Goal: Book appointment/travel/reservation

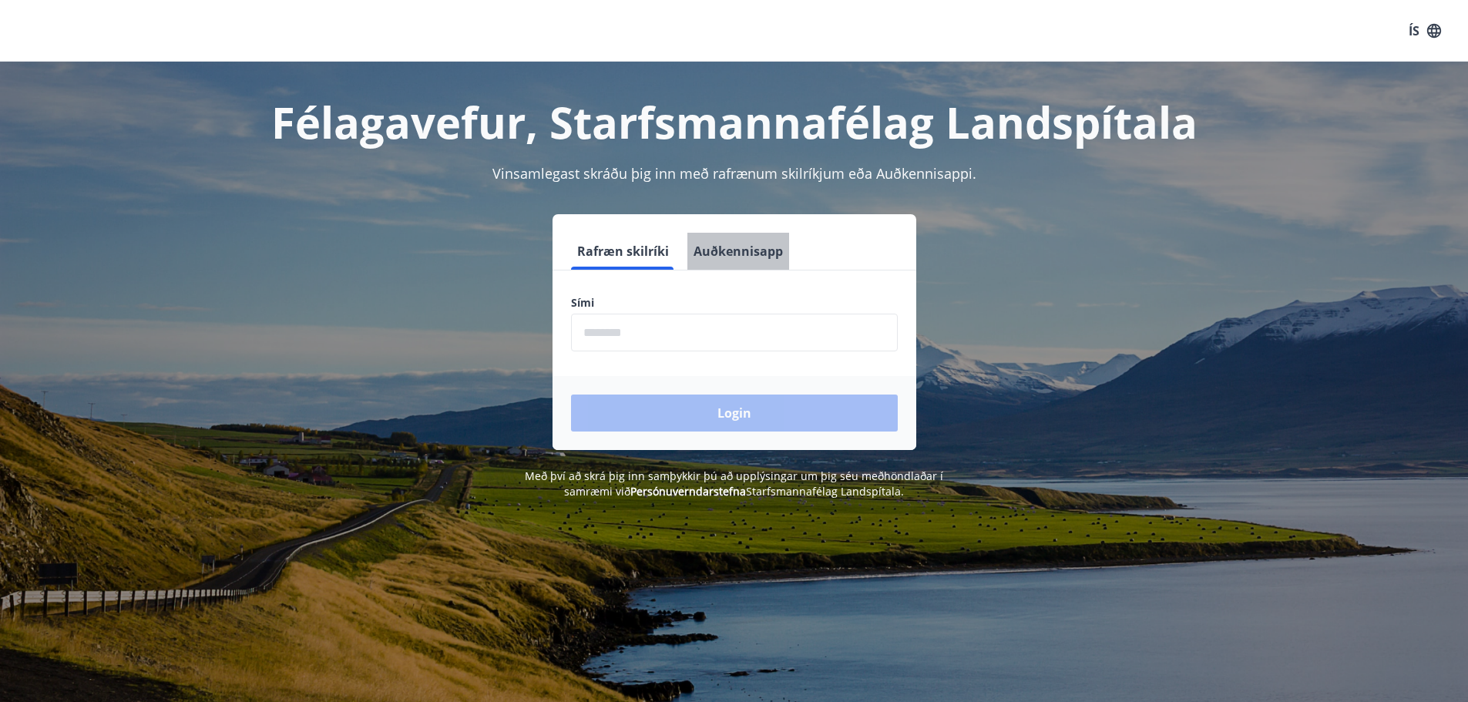
click at [747, 245] on button "Auðkennisapp" at bounding box center [738, 251] width 102 height 37
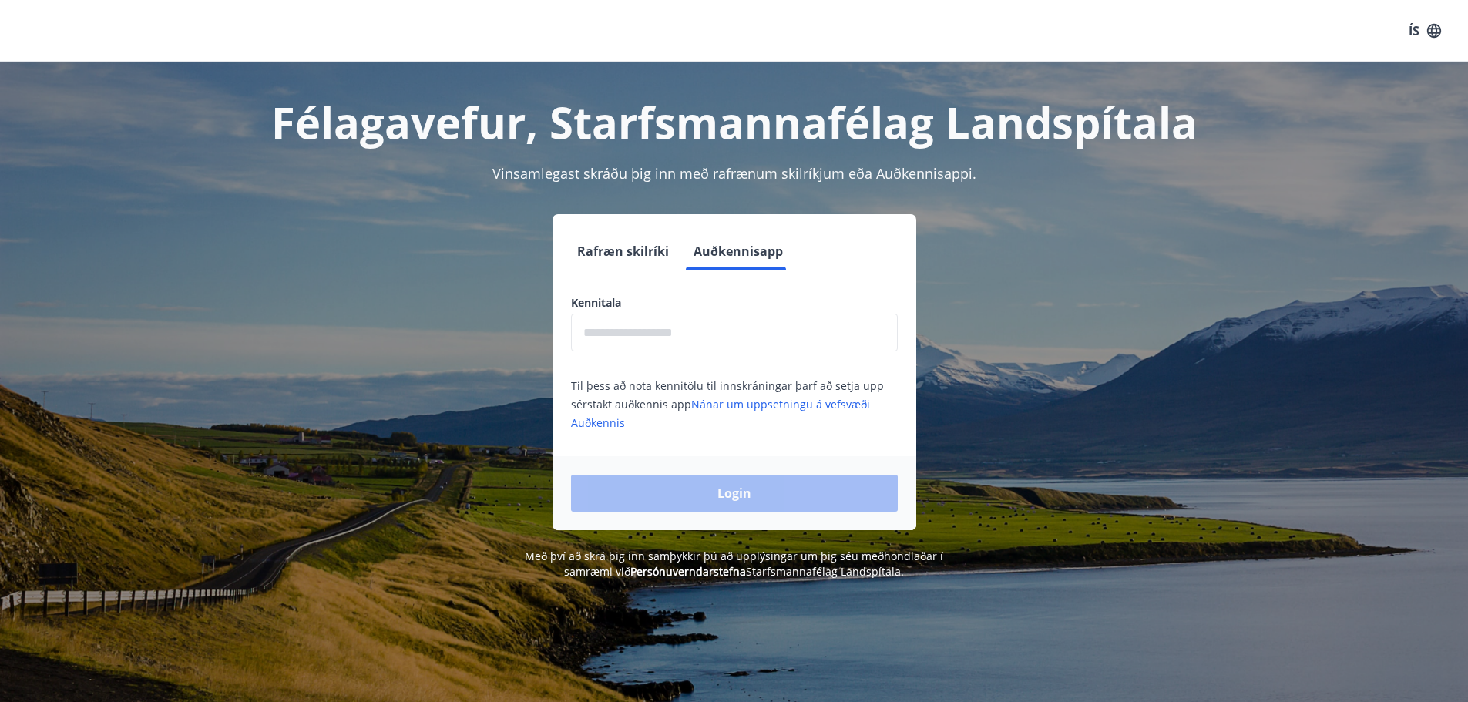
click at [616, 334] on input "text" at bounding box center [734, 333] width 327 height 38
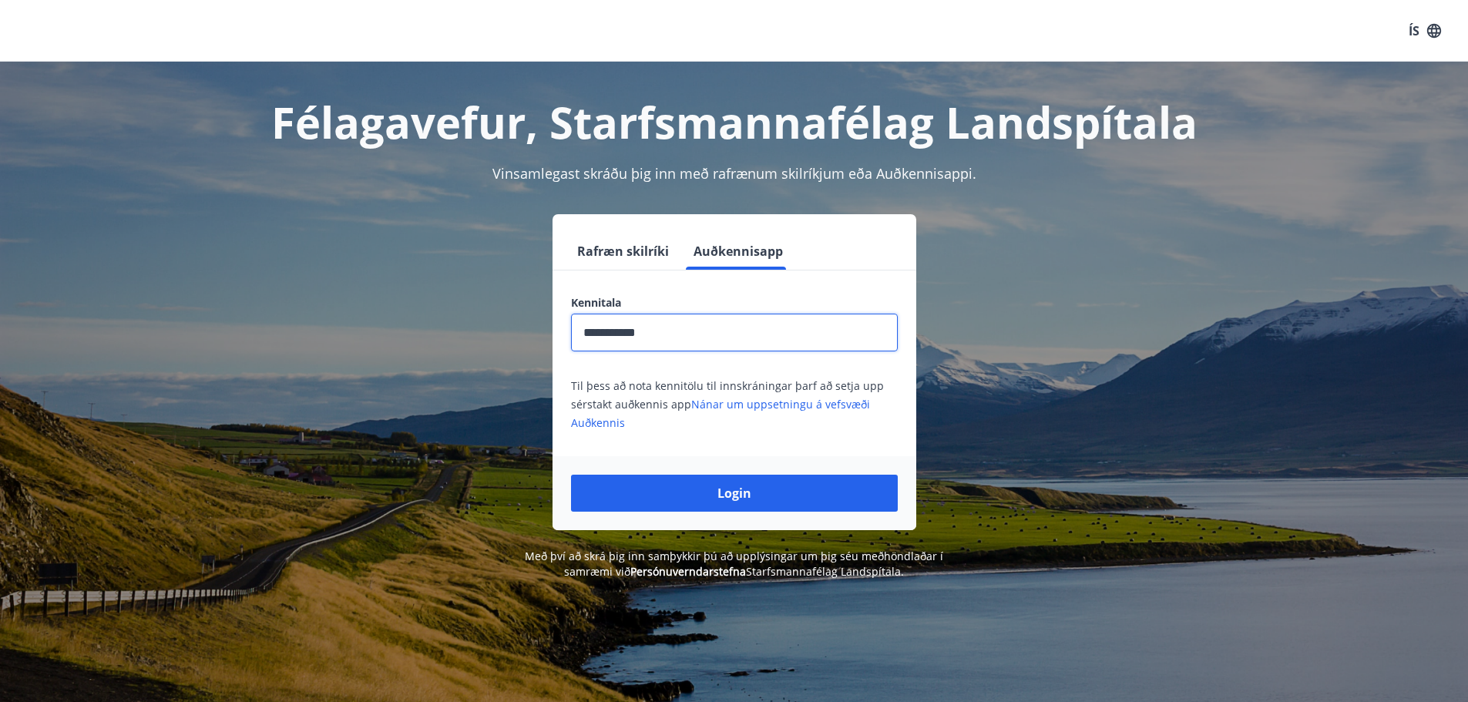
type input "**********"
click at [571, 475] on button "Login" at bounding box center [734, 493] width 327 height 37
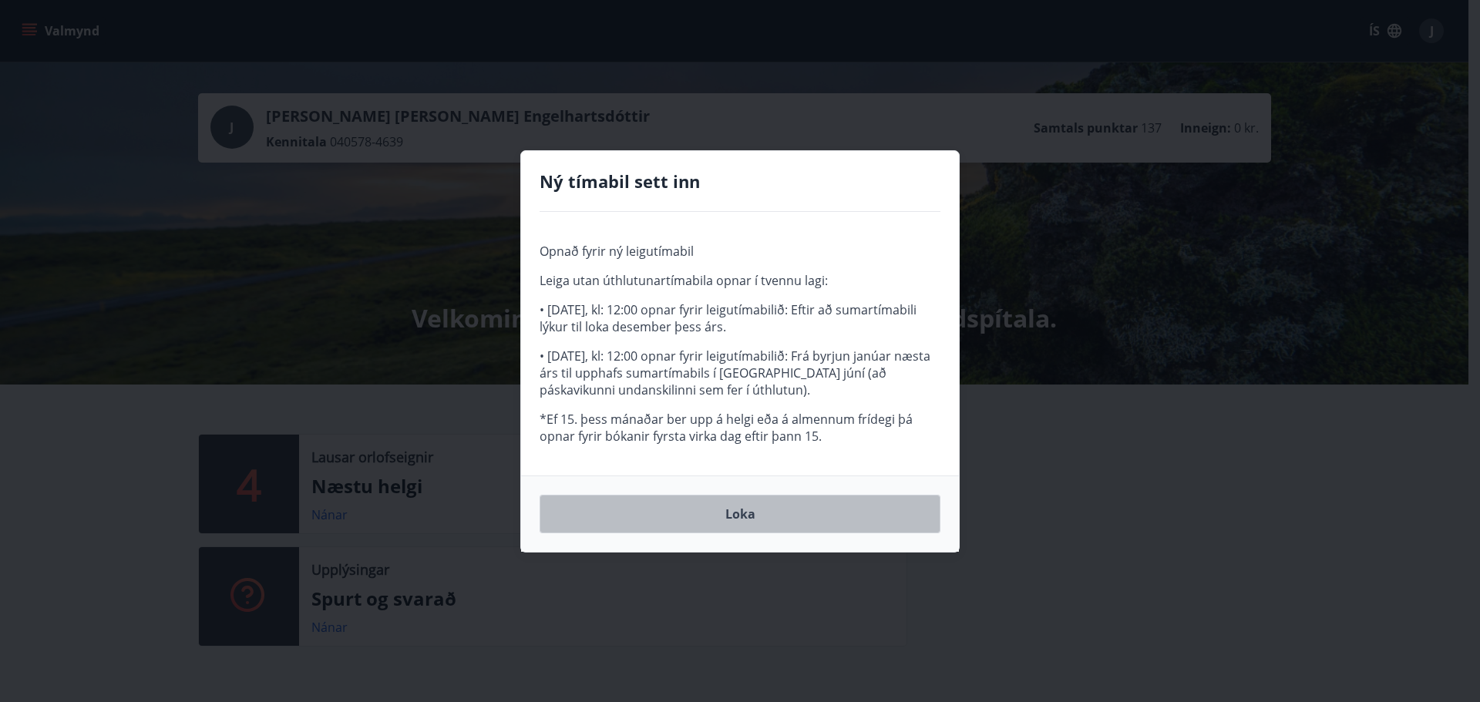
click at [757, 515] on button "Loka" at bounding box center [739, 514] width 401 height 39
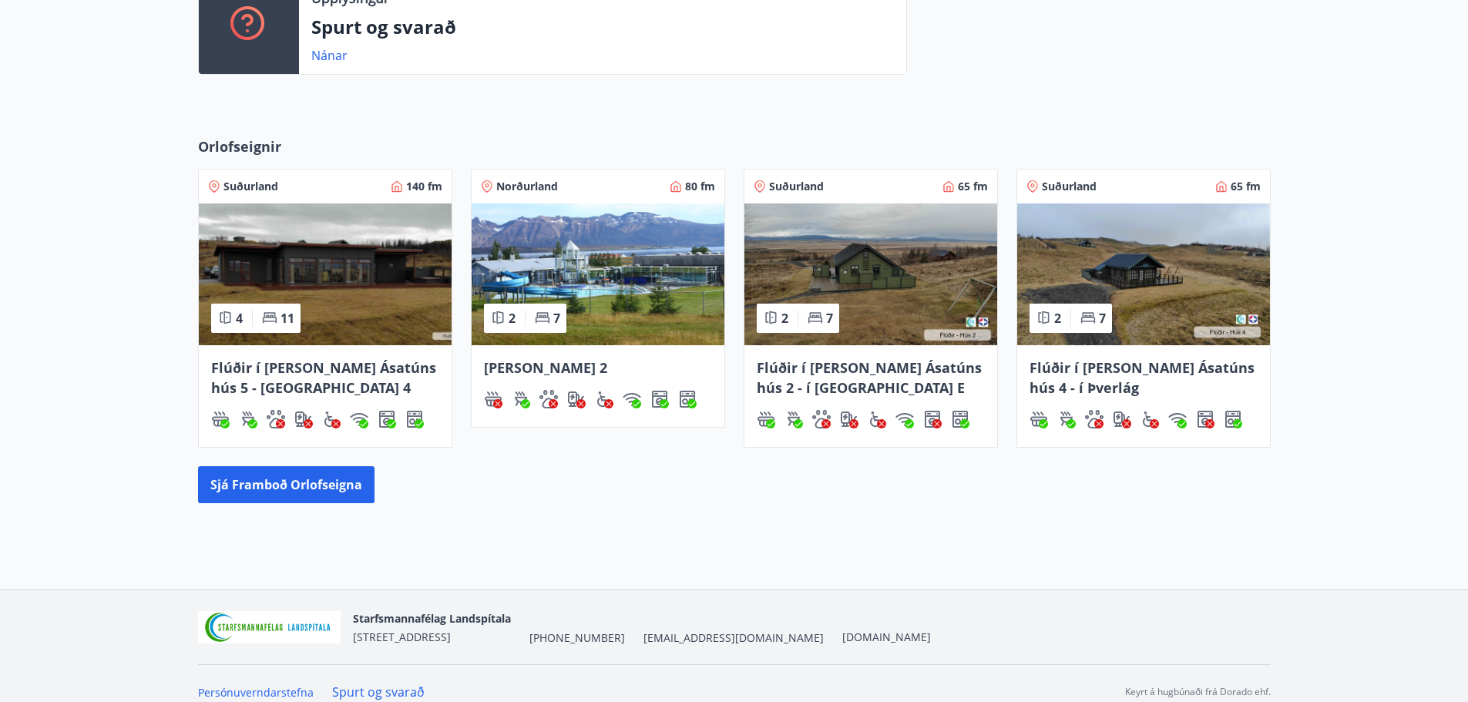
scroll to position [589, 0]
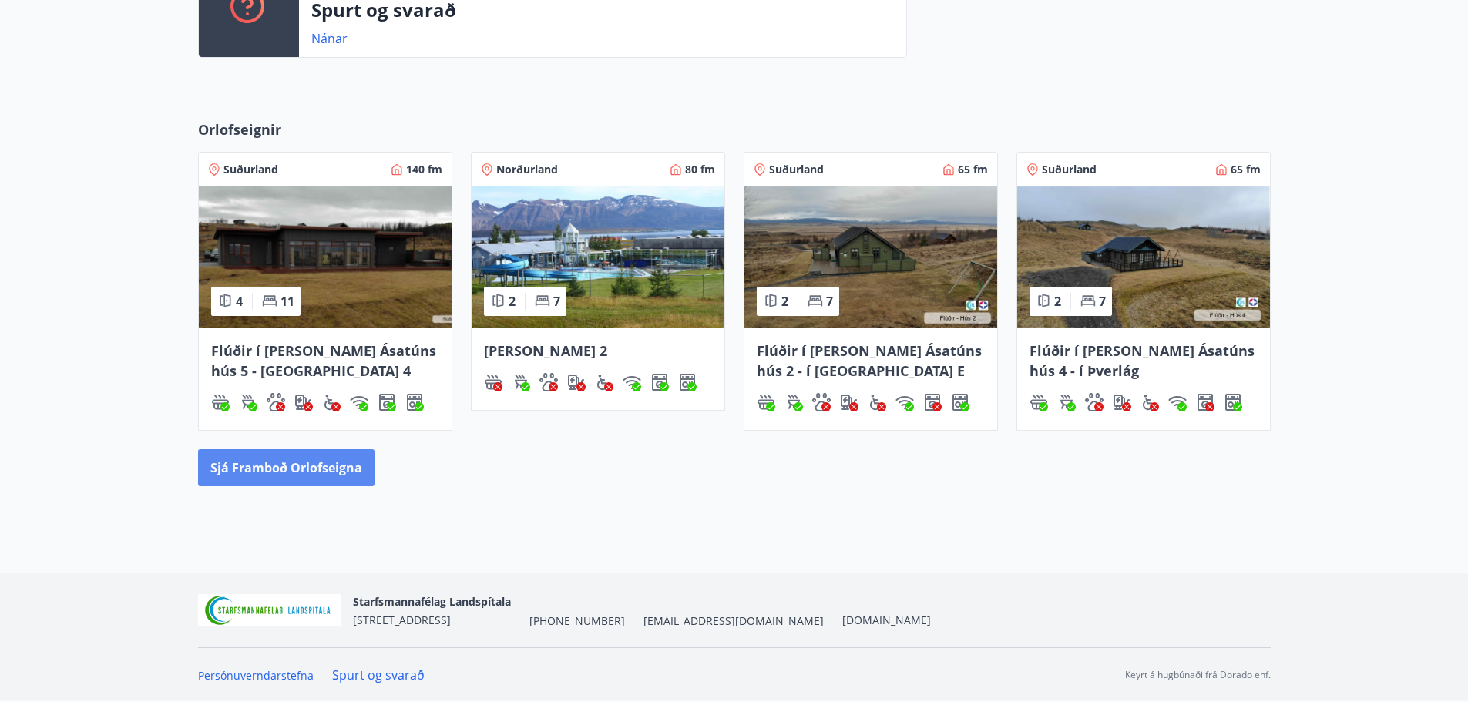
click at [302, 466] on button "Sjá framboð orlofseigna" at bounding box center [286, 467] width 176 height 37
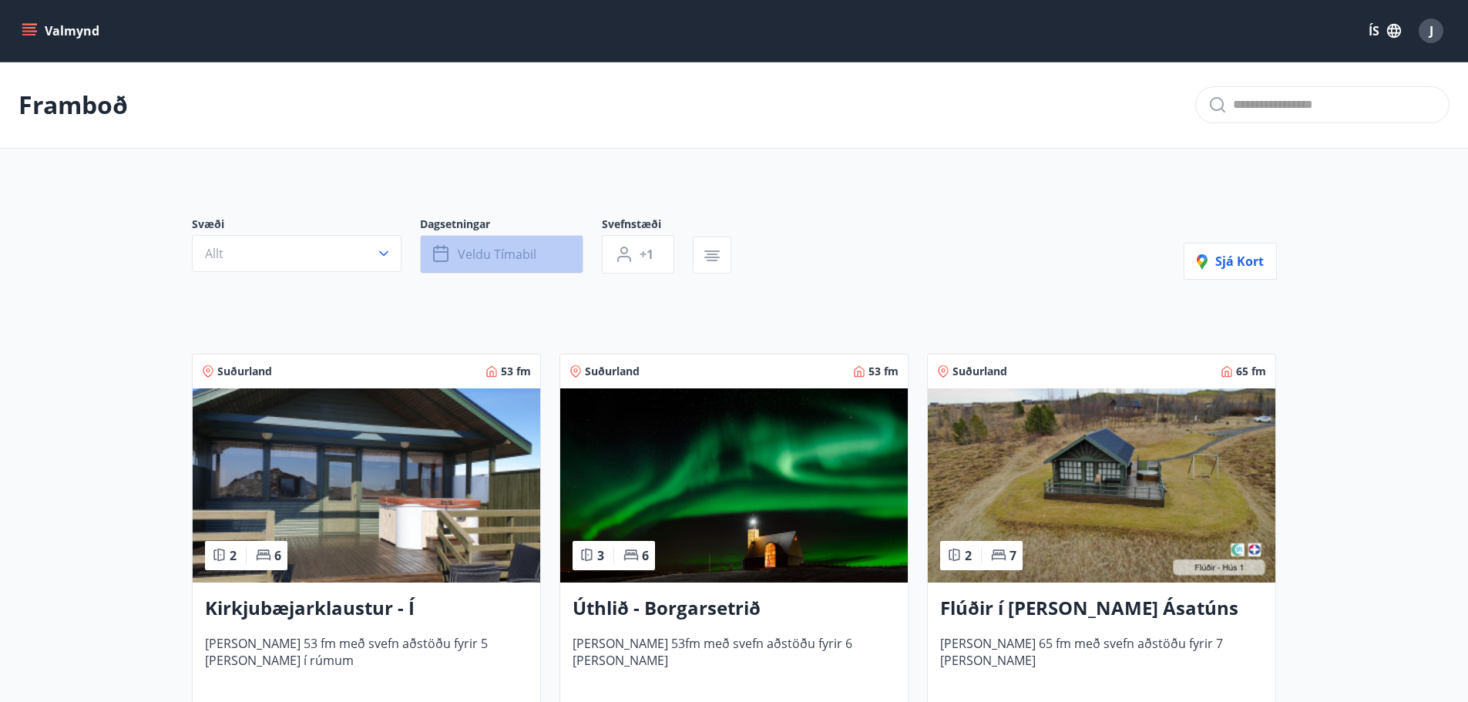
click at [520, 255] on span "Veldu tímabil" at bounding box center [497, 254] width 79 height 17
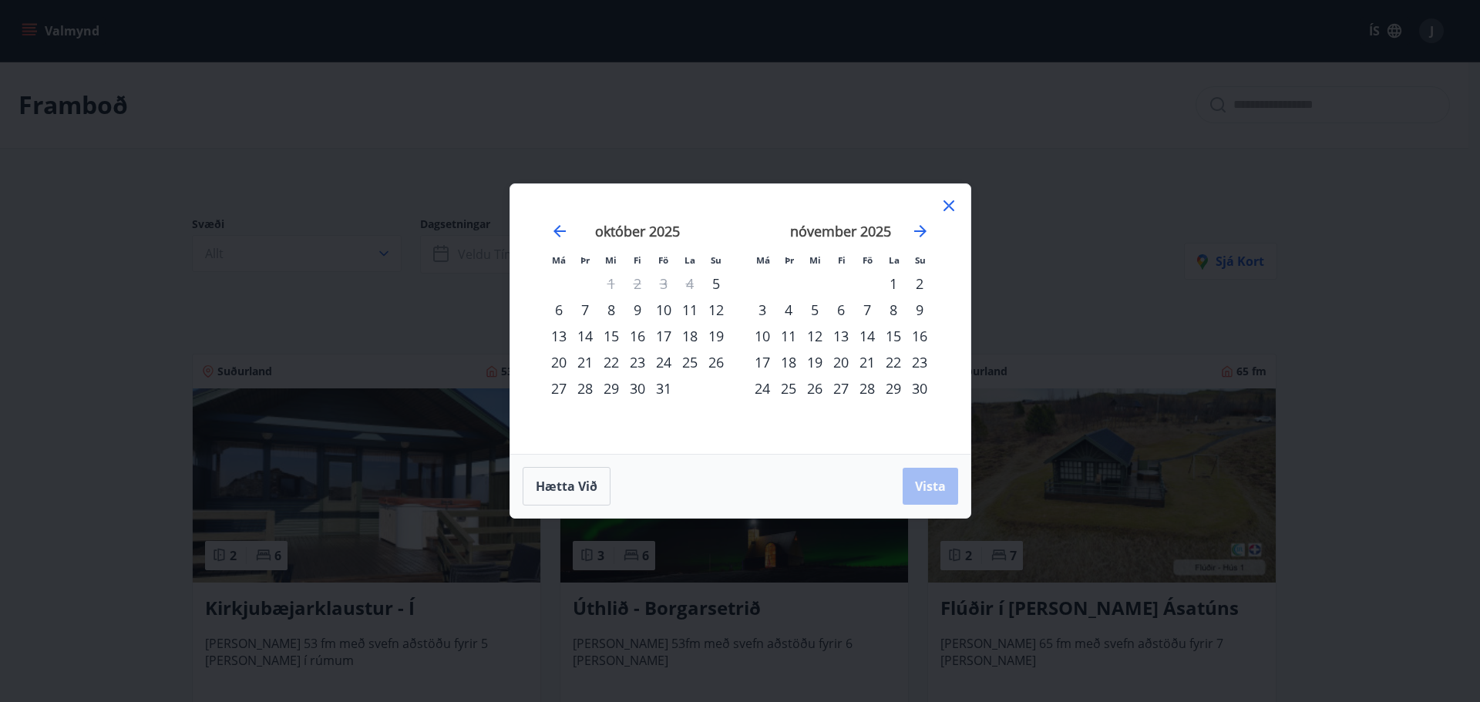
drag, startPoint x: 863, startPoint y: 309, endPoint x: 915, endPoint y: 306, distance: 51.7
click at [915, 306] on tr "3 4 5 6 7 8 9" at bounding box center [840, 310] width 183 height 26
click at [869, 304] on div "7" at bounding box center [867, 310] width 26 height 26
click at [914, 307] on div "9" at bounding box center [919, 310] width 26 height 26
click at [925, 484] on span "Vista" at bounding box center [930, 486] width 31 height 17
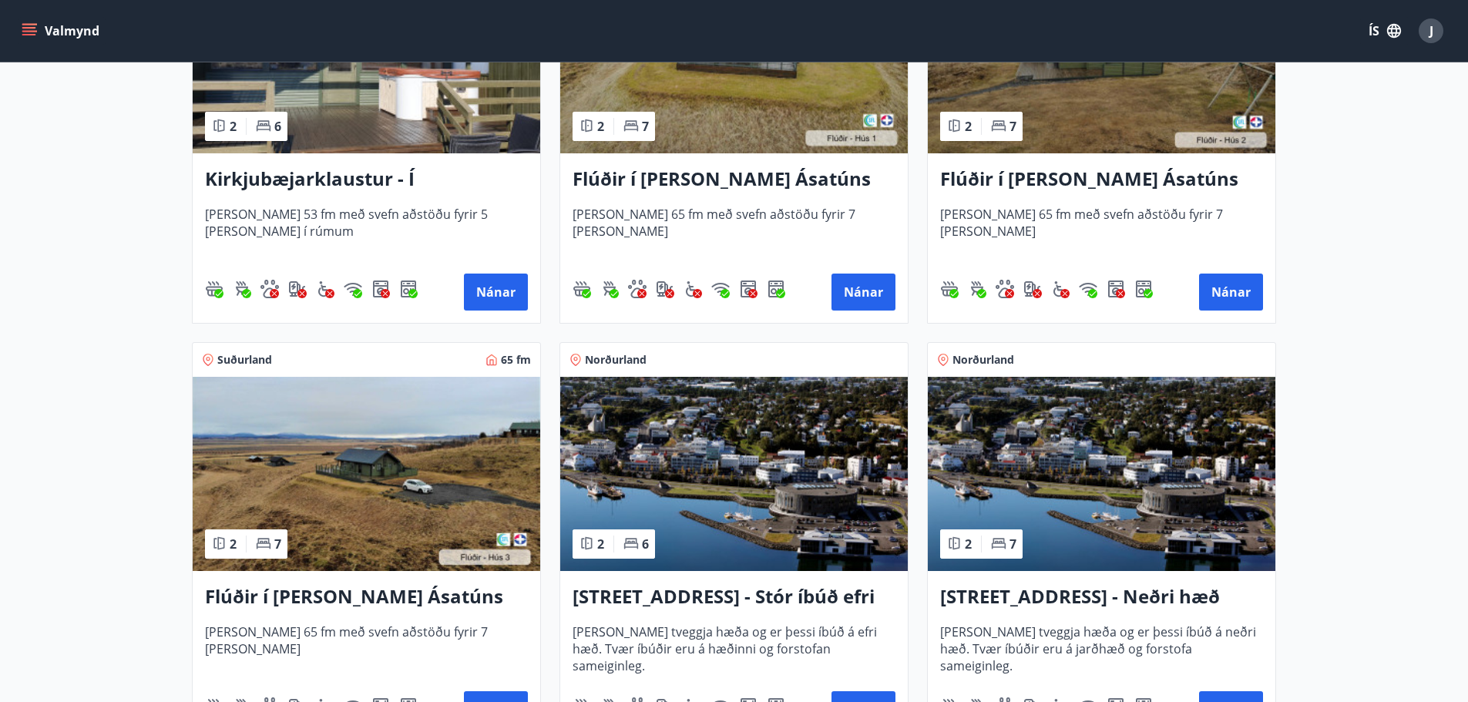
scroll to position [539, 0]
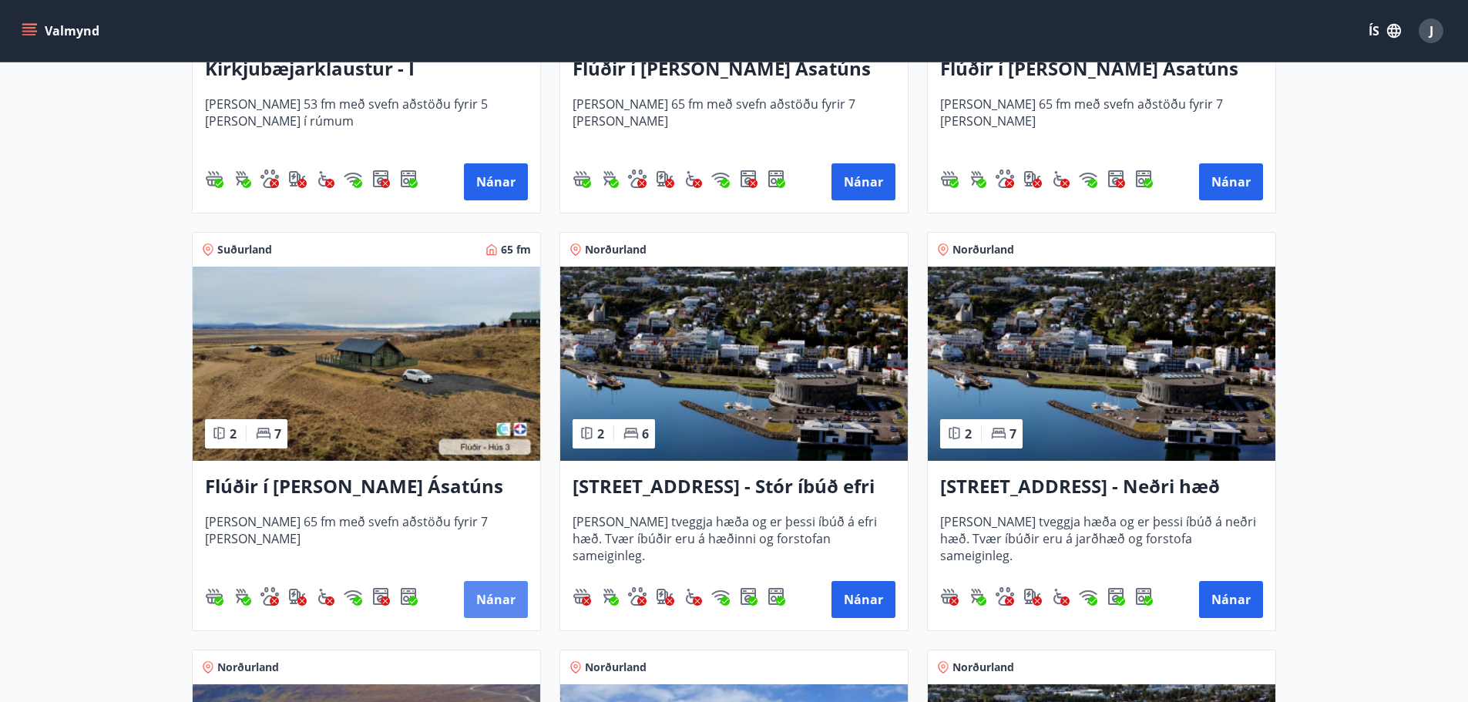
click at [499, 589] on button "Nánar" at bounding box center [496, 599] width 64 height 37
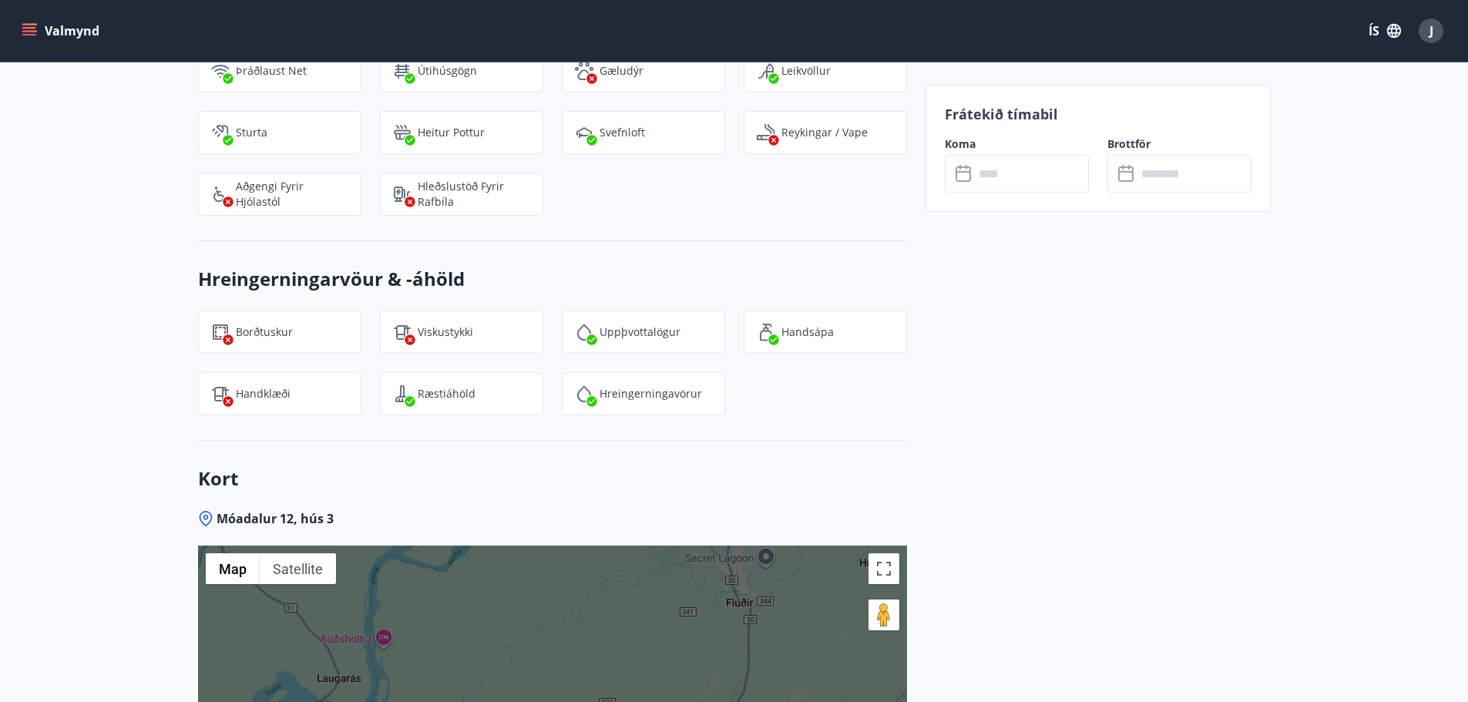
scroll to position [1683, 0]
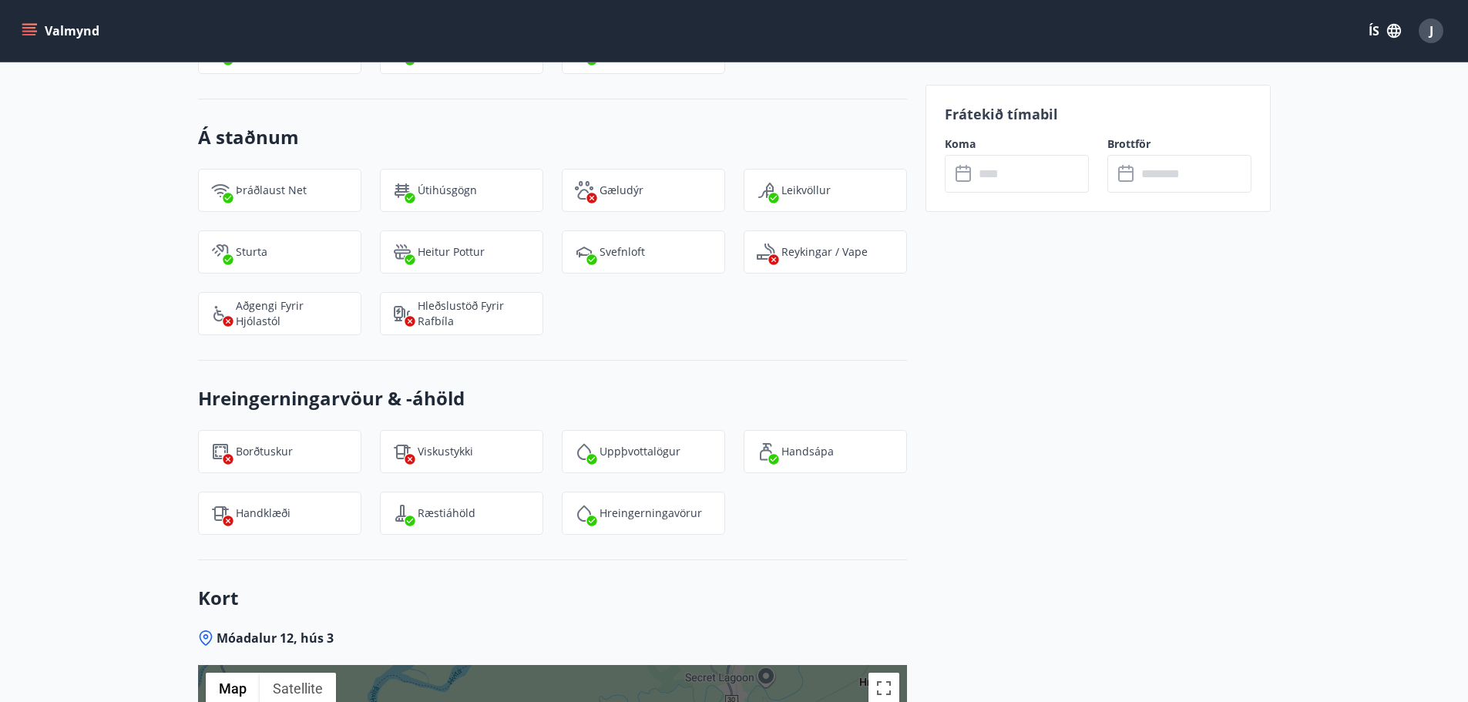
click at [961, 181] on icon at bounding box center [963, 173] width 15 height 15
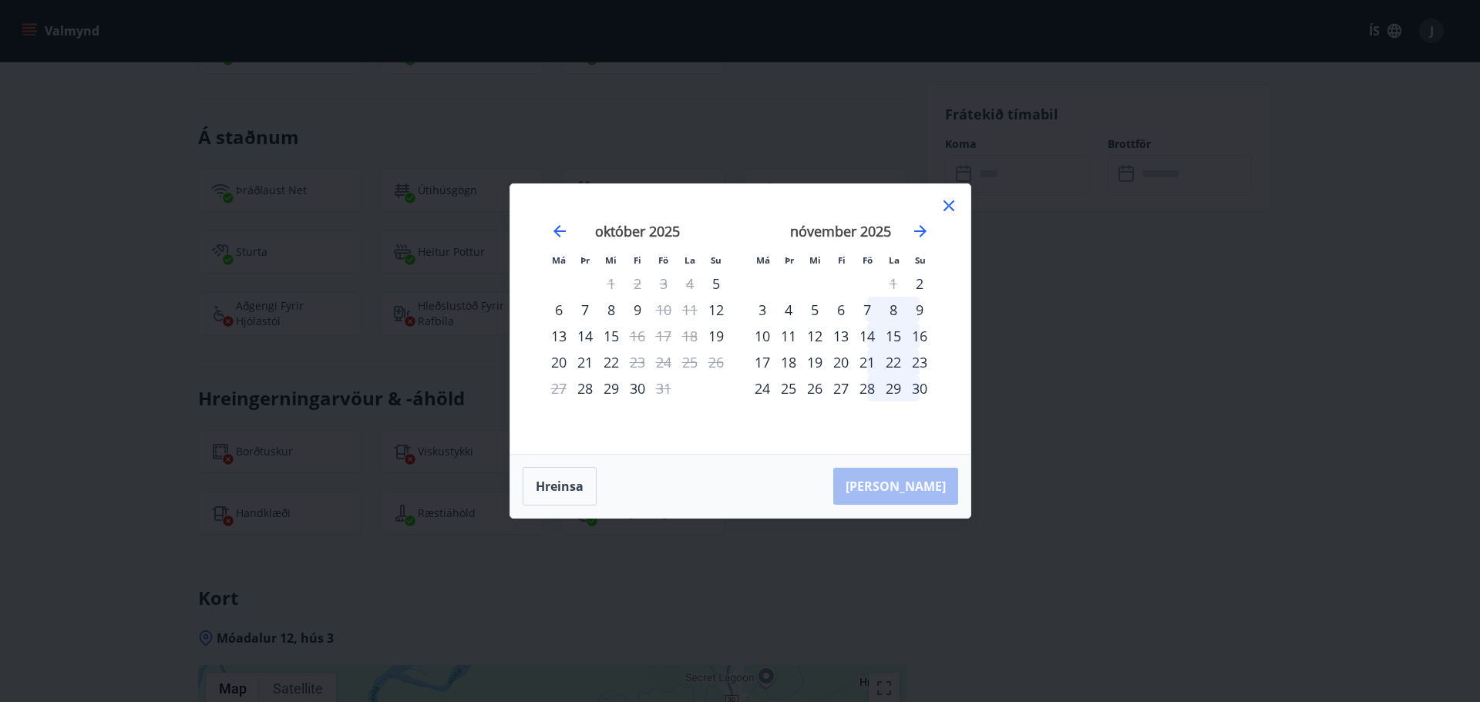
click at [870, 311] on div "7" at bounding box center [867, 310] width 26 height 26
click at [948, 202] on icon at bounding box center [948, 206] width 18 height 18
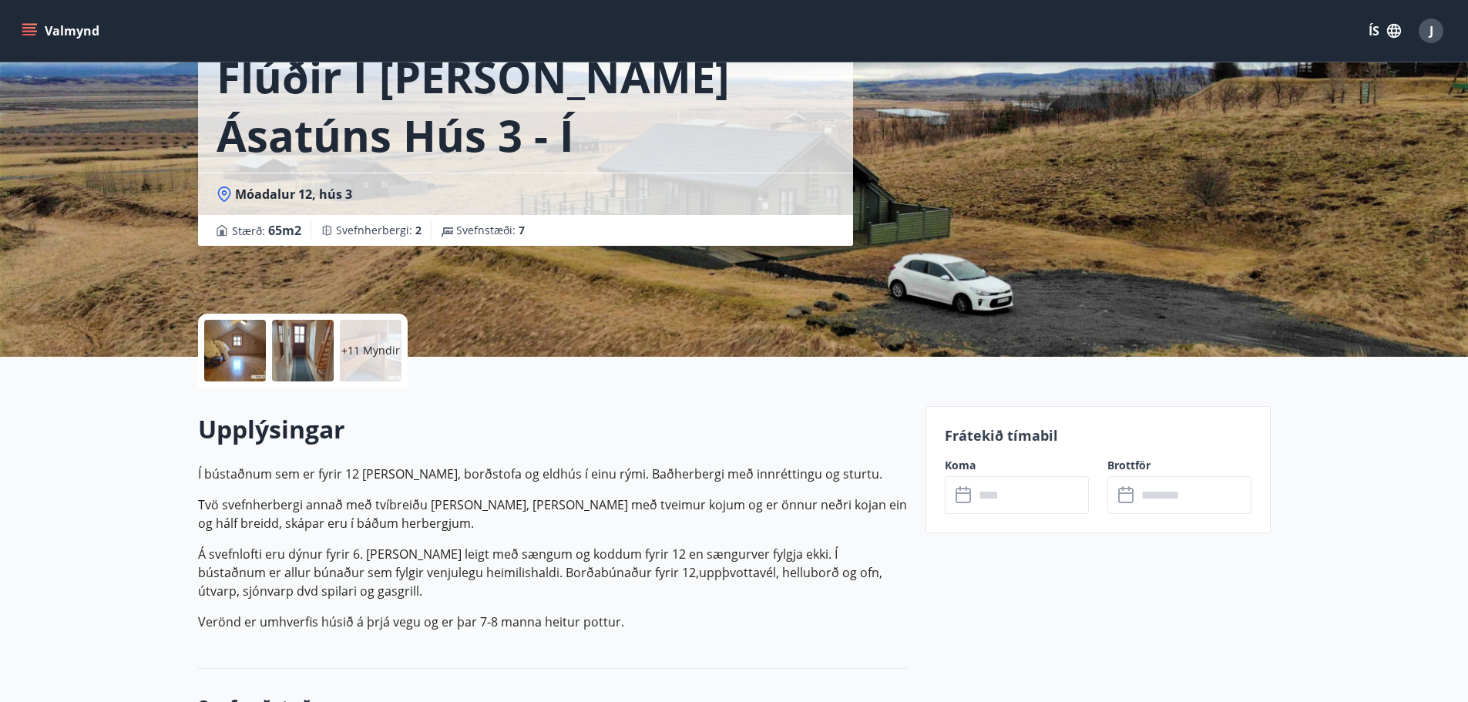
scroll to position [0, 0]
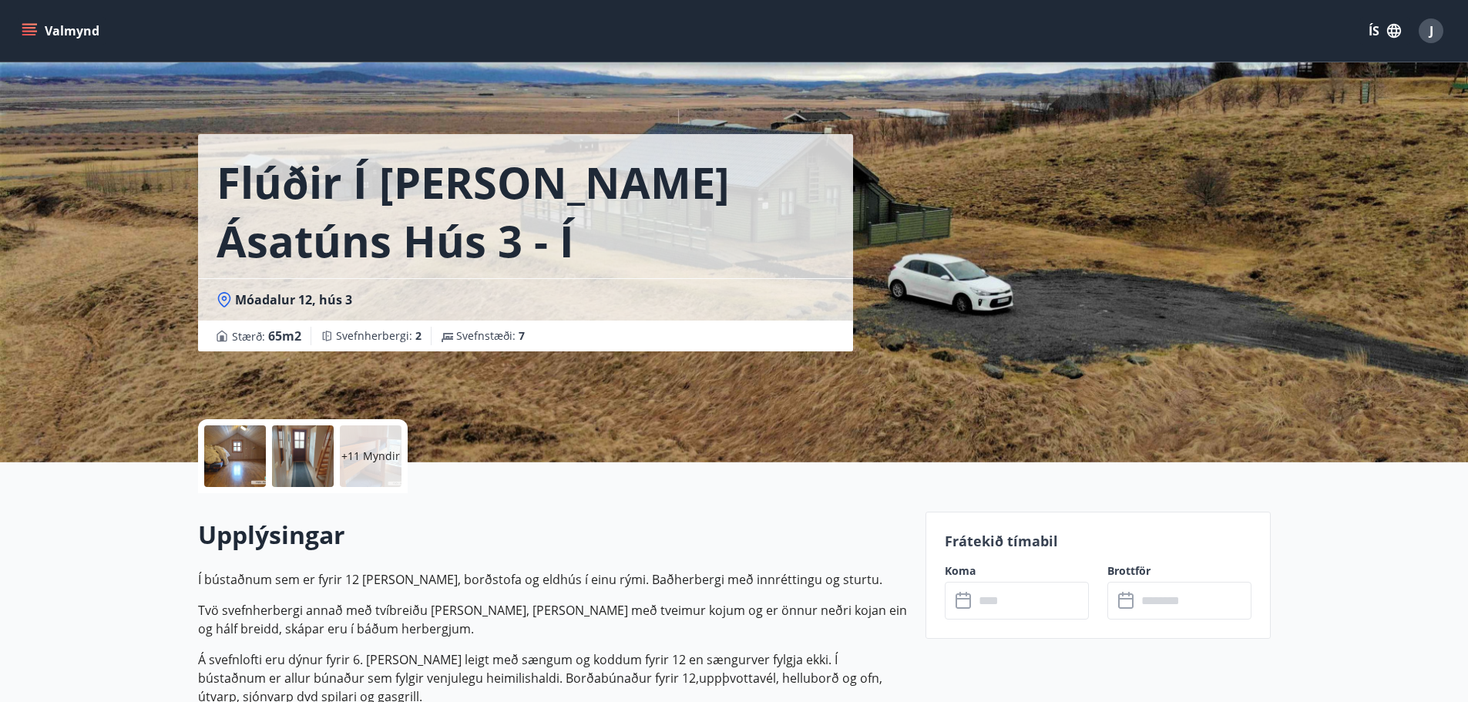
click at [960, 605] on icon at bounding box center [965, 601] width 18 height 18
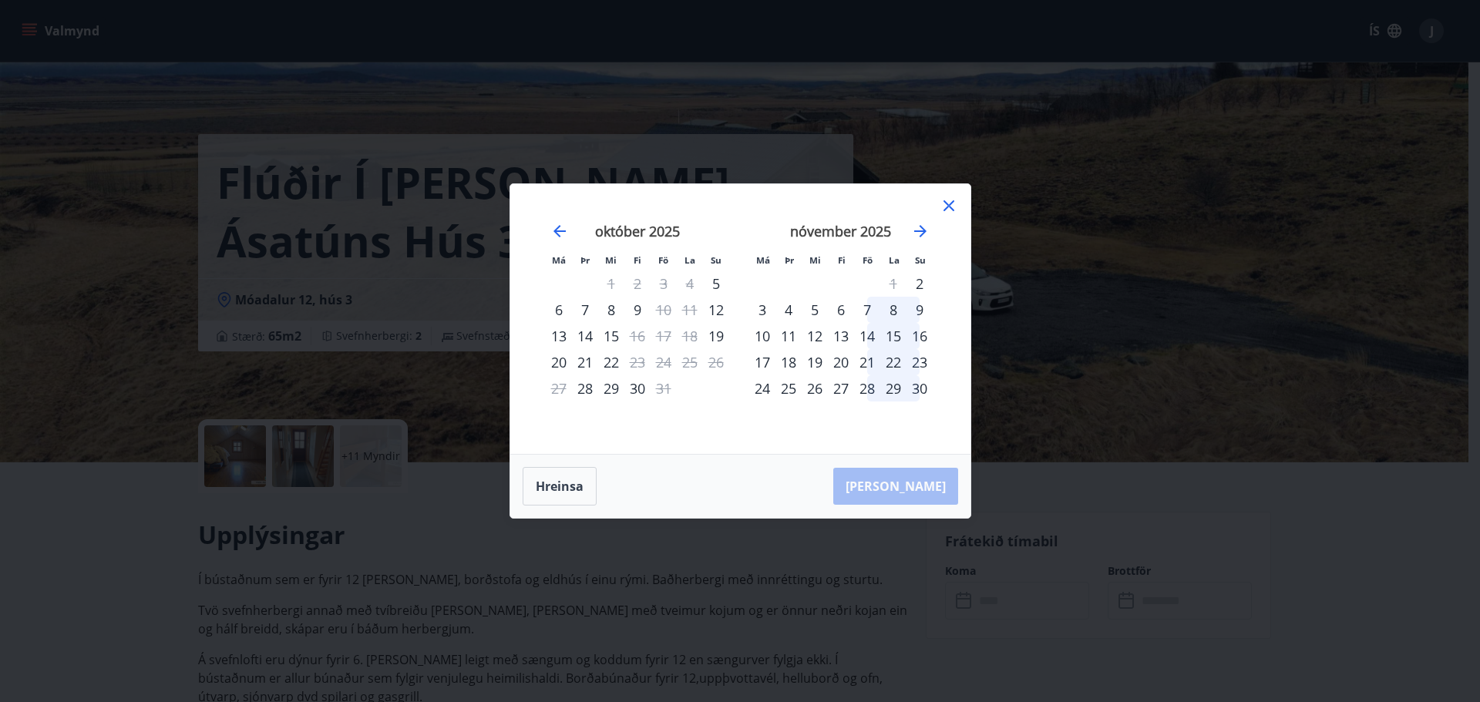
click at [871, 307] on div "7" at bounding box center [867, 310] width 26 height 26
click at [868, 307] on div "7" at bounding box center [867, 310] width 26 height 26
click at [920, 224] on icon "Move forward to switch to the next month." at bounding box center [920, 231] width 18 height 18
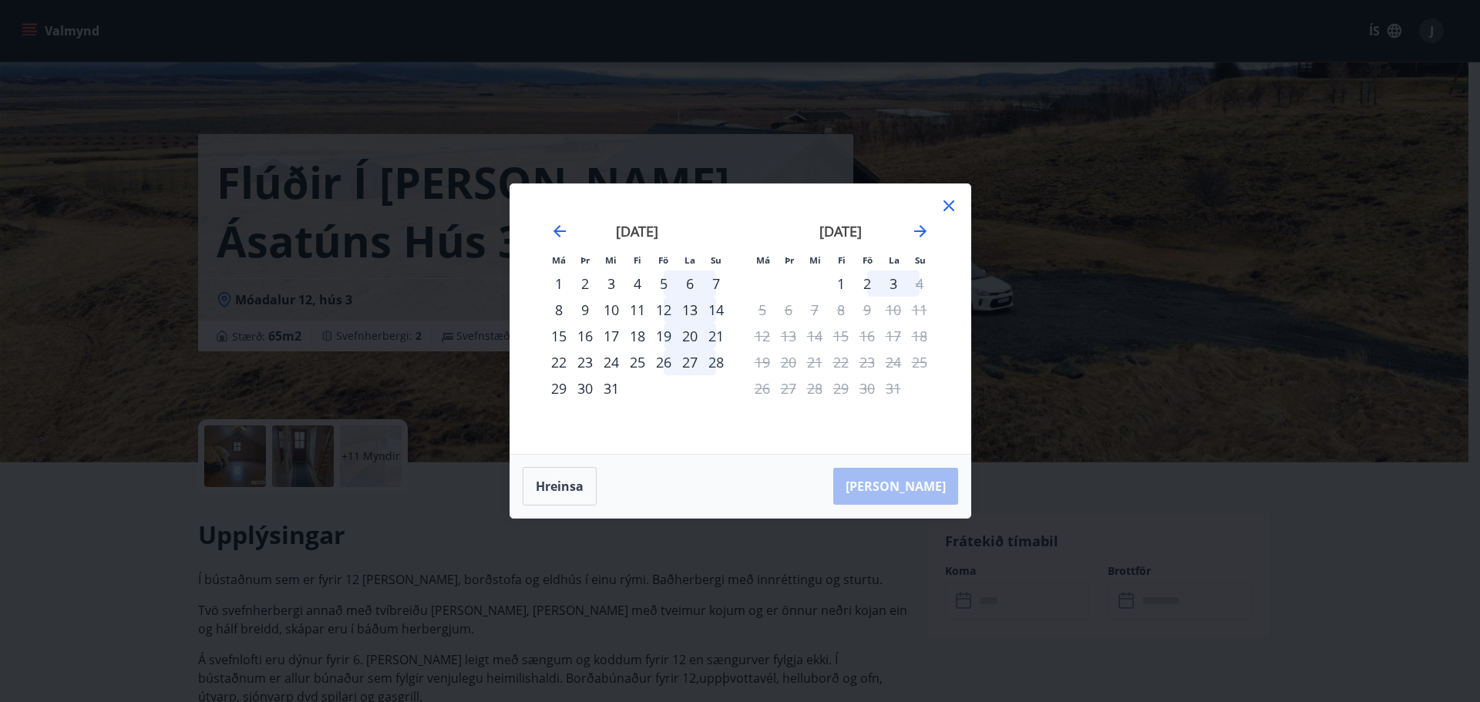
click at [946, 203] on icon at bounding box center [948, 205] width 11 height 11
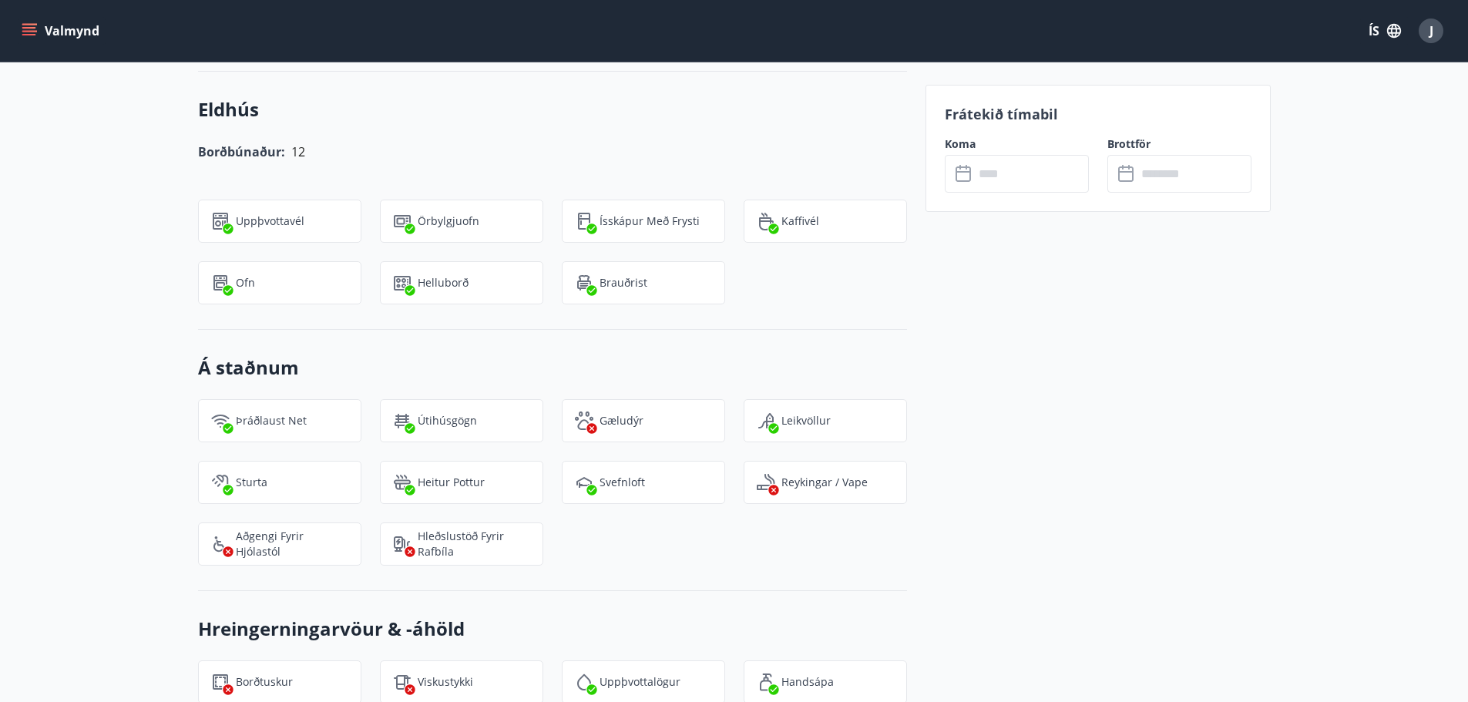
scroll to position [1452, 0]
click at [965, 181] on icon at bounding box center [963, 173] width 15 height 15
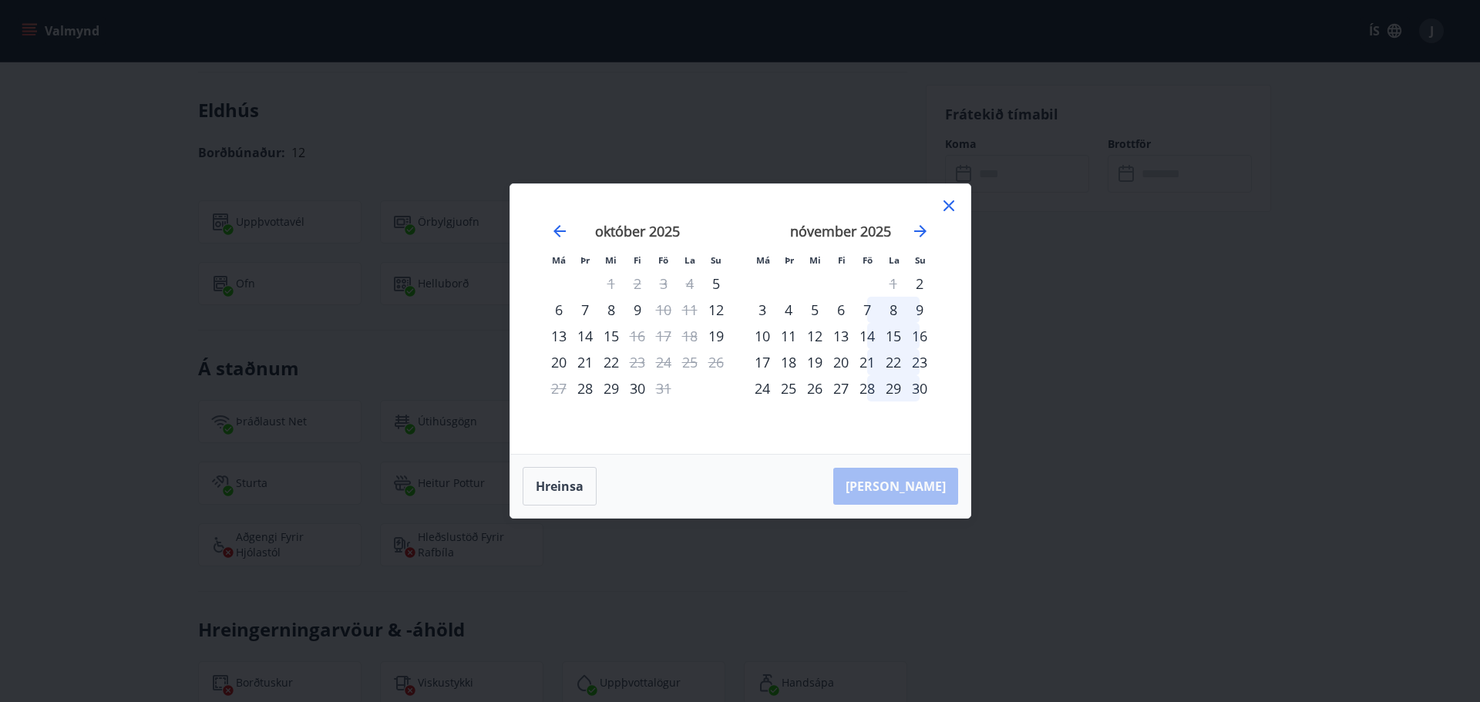
click at [867, 310] on div "7" at bounding box center [867, 310] width 26 height 26
click at [569, 469] on button "Hreinsa" at bounding box center [559, 486] width 74 height 39
click at [570, 477] on button "Hreinsa" at bounding box center [559, 486] width 74 height 39
click at [869, 307] on div "7" at bounding box center [867, 310] width 26 height 26
click at [919, 309] on div "9" at bounding box center [919, 310] width 26 height 26
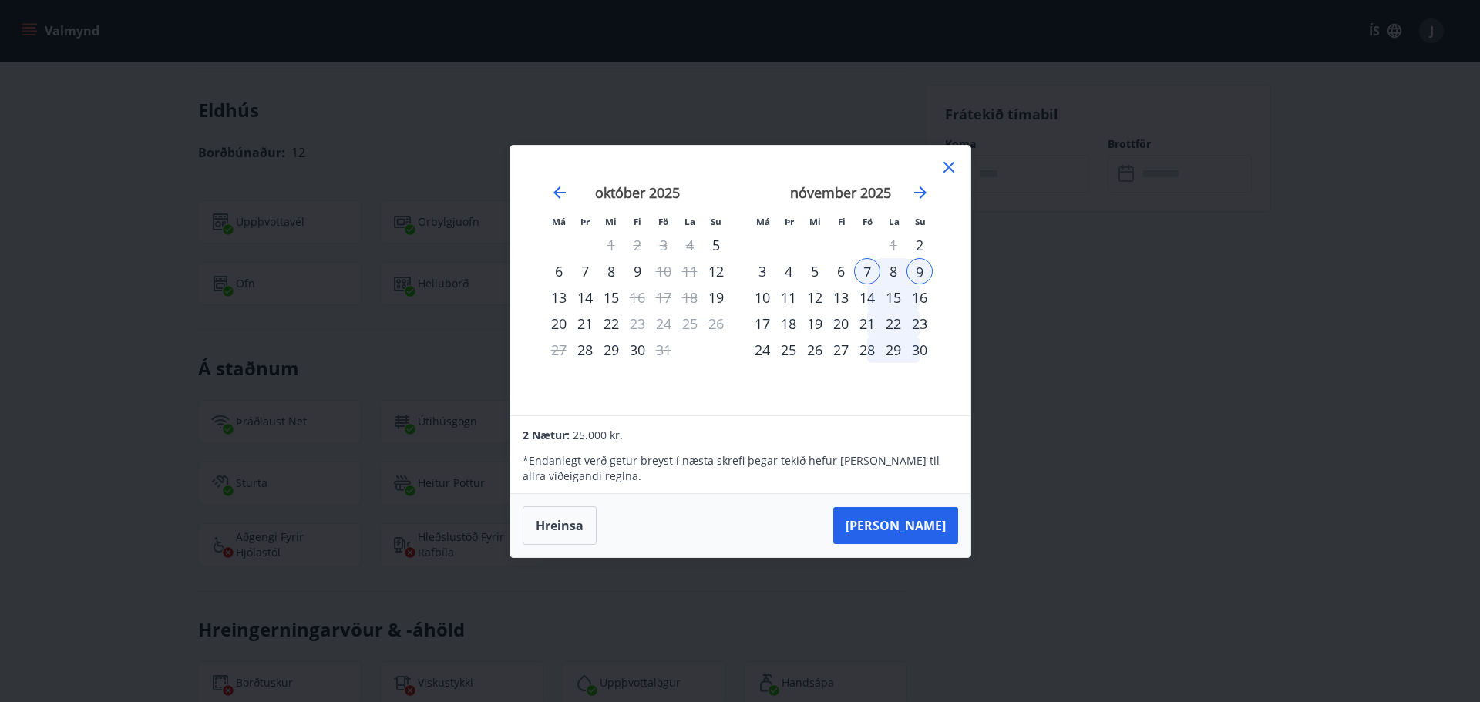
drag, startPoint x: 953, startPoint y: 166, endPoint x: 934, endPoint y: 272, distance: 108.1
click at [953, 166] on icon at bounding box center [948, 167] width 18 height 18
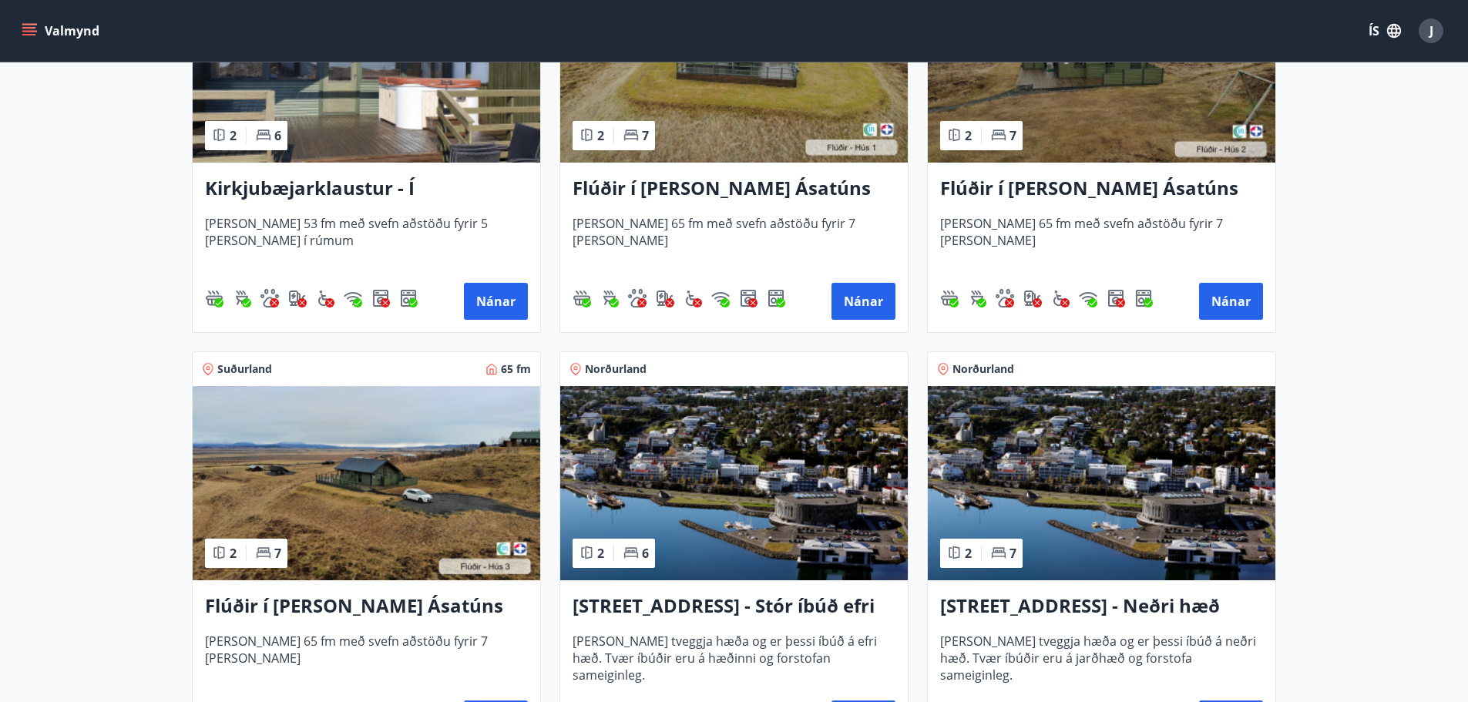
scroll to position [617, 0]
